Goal: Task Accomplishment & Management: Manage account settings

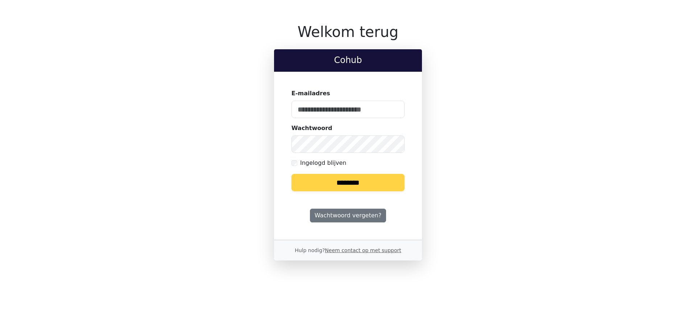
type input "**********"
click at [343, 178] on input "********" at bounding box center [347, 182] width 113 height 17
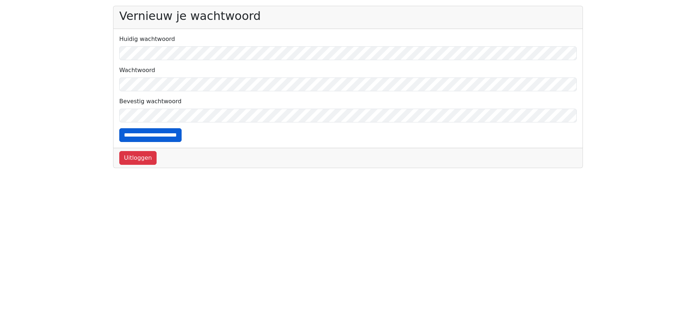
click at [143, 133] on input "**********" at bounding box center [150, 135] width 62 height 14
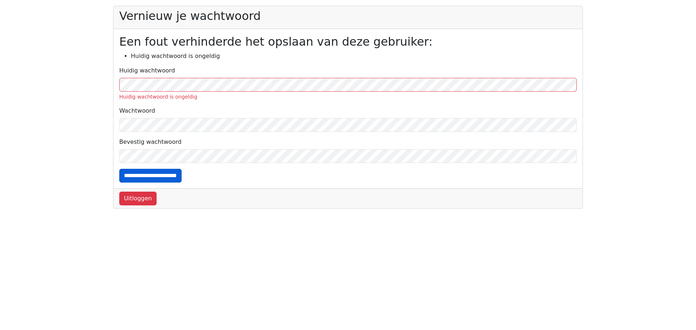
click at [130, 176] on input "**********" at bounding box center [150, 176] width 62 height 14
